Goal: Check status: Check status

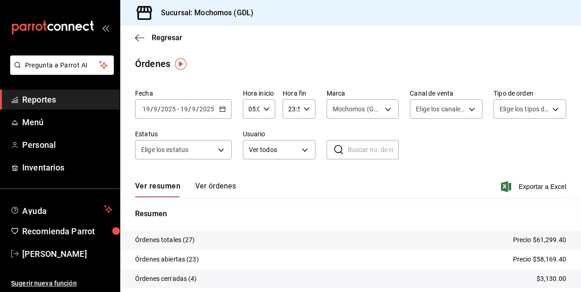
click at [250, 110] on input "05:00" at bounding box center [251, 109] width 17 height 19
click at [250, 153] on span "06" at bounding box center [249, 154] width 1 height 7
type input "06:00"
click at [366, 209] on div at bounding box center [290, 146] width 581 height 292
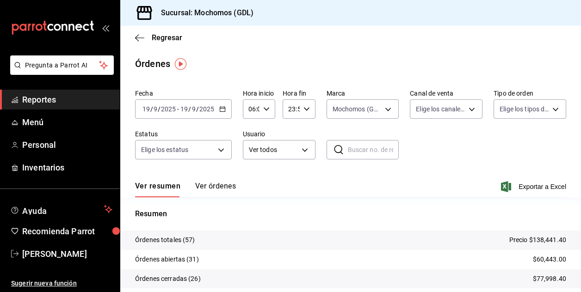
click at [296, 195] on div "Ver resumen Ver órdenes Exportar a Excel" at bounding box center [350, 184] width 431 height 27
click at [253, 112] on input "06:00" at bounding box center [251, 109] width 17 height 19
click at [249, 133] on div "00 01 02 03 04 05 06 07 08 09 10 11 12 13 14 15 16 17 18 19 20 21 22 23" at bounding box center [250, 159] width 16 height 74
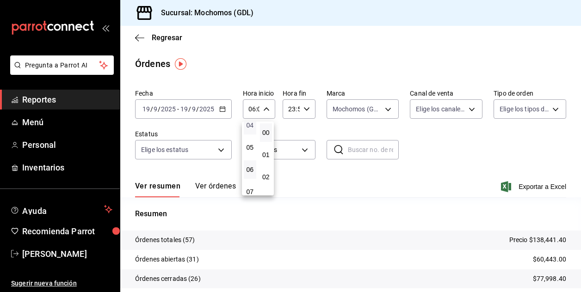
click at [250, 122] on span "04" at bounding box center [249, 125] width 1 height 7
type input "04:00"
click at [383, 178] on div at bounding box center [290, 146] width 581 height 292
